Goal: Information Seeking & Learning: Learn about a topic

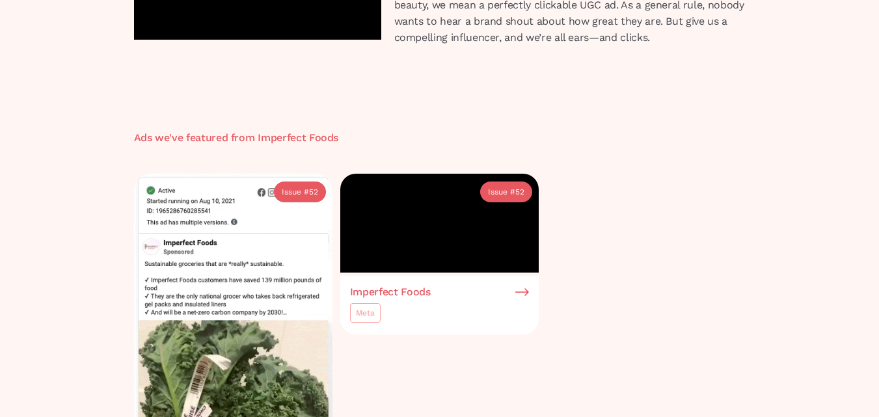
scroll to position [195, 0]
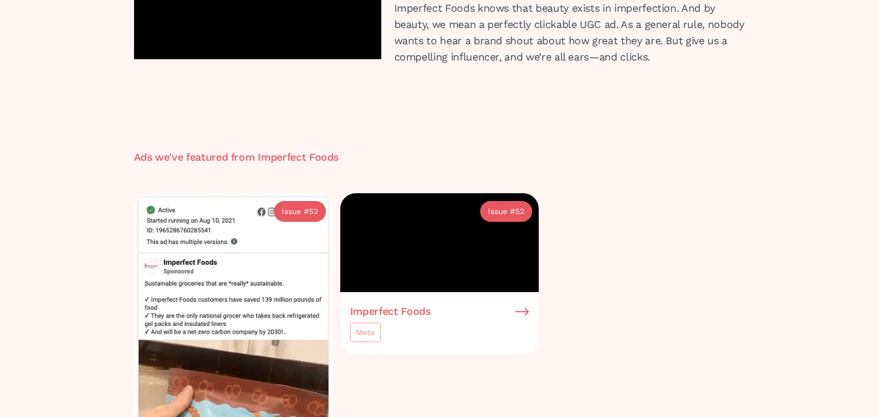
drag, startPoint x: 312, startPoint y: 176, endPoint x: 670, endPoint y: 202, distance: 358.3
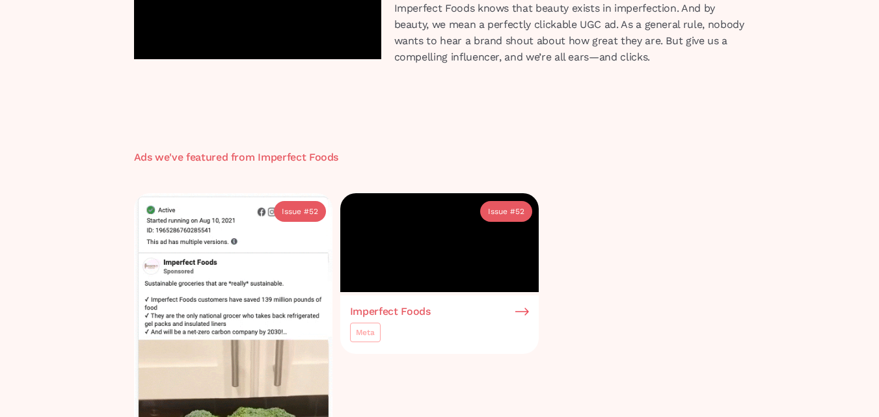
click at [670, 89] on div "Imperfect Foods Video UGC Imperfect Foods knows that beauty exists in imperfect…" at bounding box center [440, 12] width 625 height 153
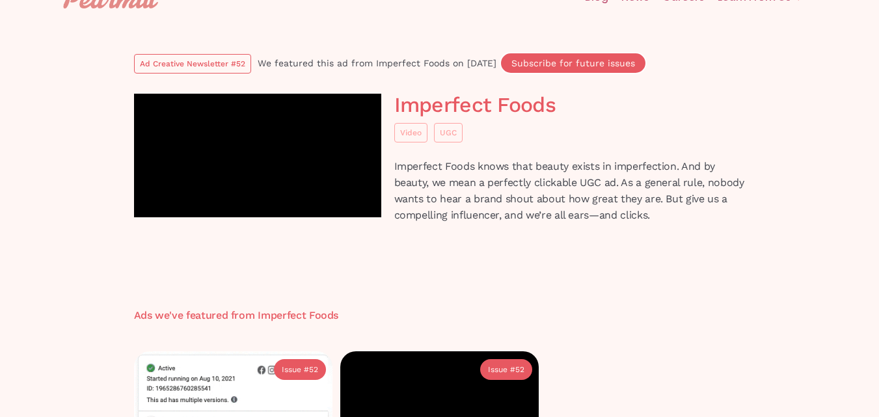
scroll to position [40, 0]
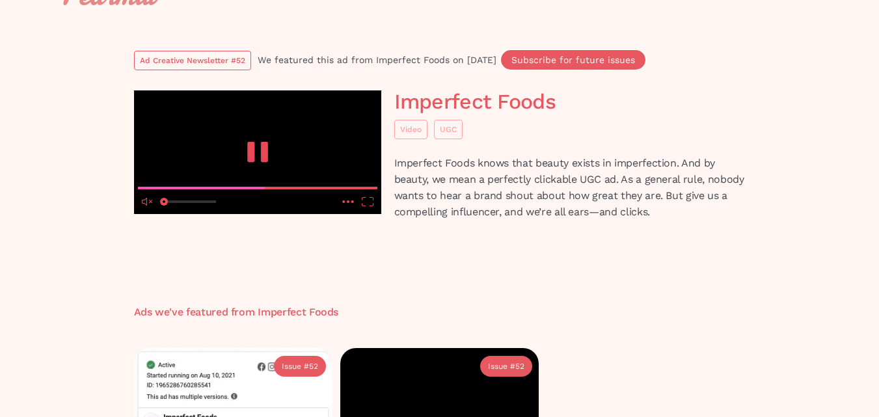
click at [307, 116] on video at bounding box center [257, 152] width 247 height 124
click at [437, 132] on link "UGC" at bounding box center [448, 130] width 29 height 20
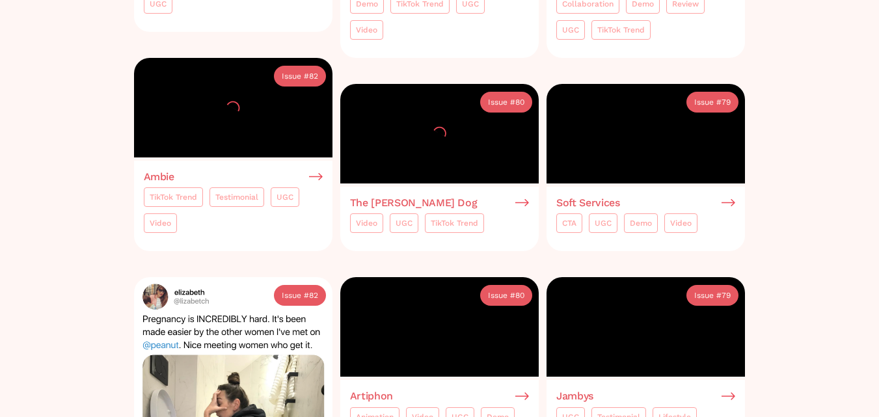
scroll to position [744, 0]
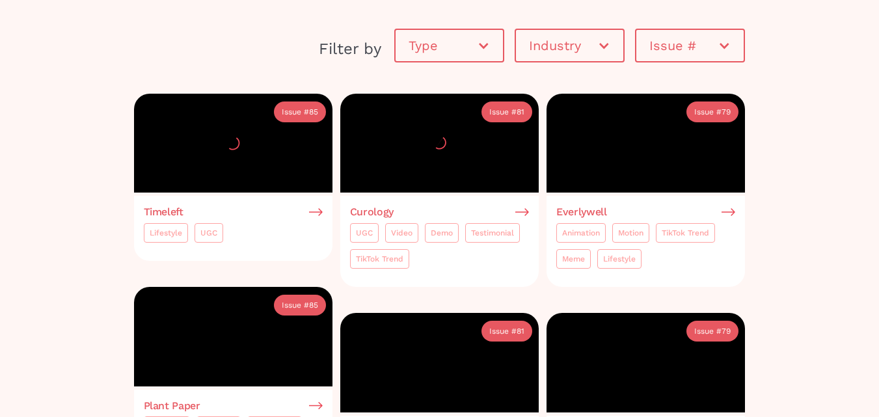
scroll to position [279, 0]
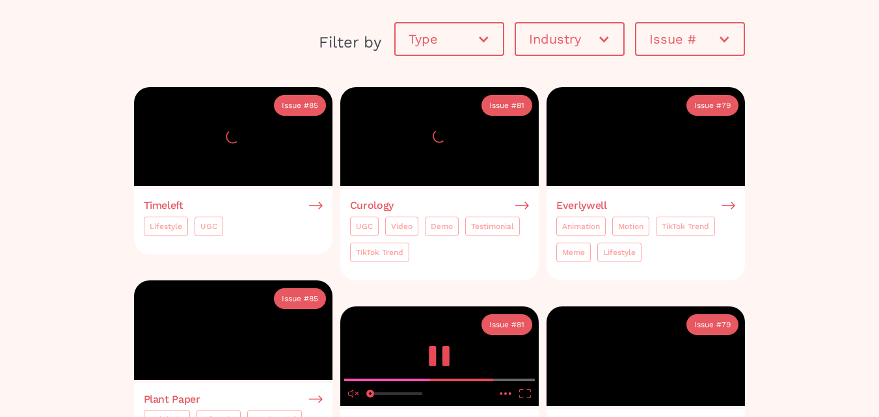
click at [422, 307] on video at bounding box center [439, 357] width 199 height 100
drag, startPoint x: 422, startPoint y: 197, endPoint x: 428, endPoint y: 264, distance: 67.3
drag, startPoint x: 428, startPoint y: 264, endPoint x: 373, endPoint y: 214, distance: 74.2
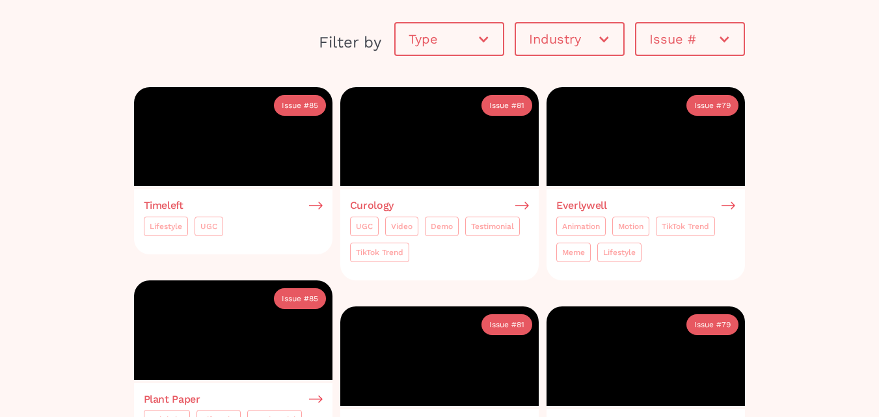
drag, startPoint x: 373, startPoint y: 214, endPoint x: 733, endPoint y: 42, distance: 398.8
click at [733, 42] on div "Issue #" at bounding box center [690, 39] width 107 height 39
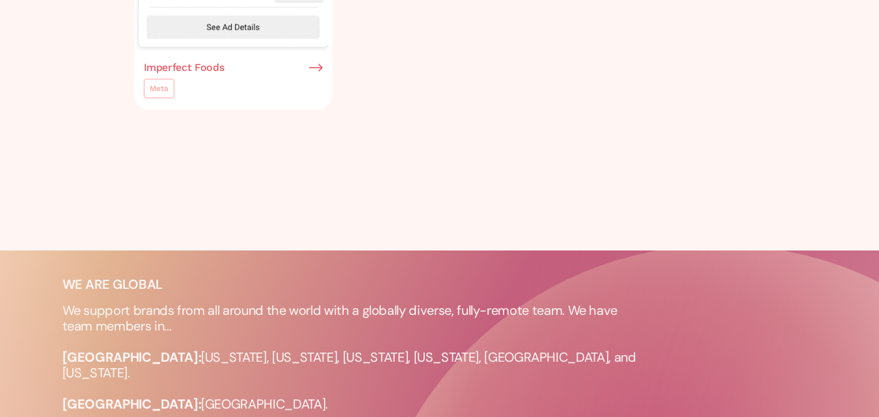
scroll to position [765, 0]
